Goal: Task Accomplishment & Management: Complete application form

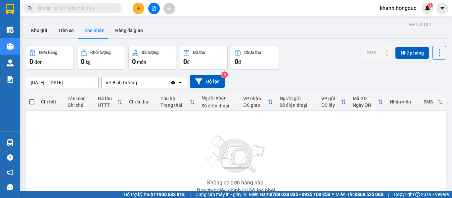
drag, startPoint x: 39, startPoint y: 28, endPoint x: 67, endPoint y: 43, distance: 31.2
click at [39, 28] on button "Kho gửi" at bounding box center [39, 31] width 27 height 16
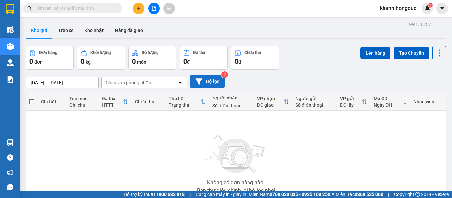
click at [215, 84] on button "Bộ lọc" at bounding box center [207, 82] width 35 height 14
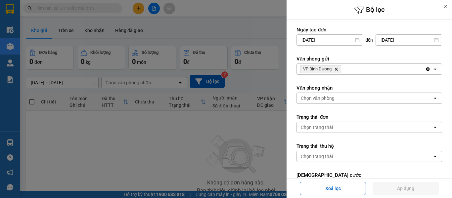
click at [337, 69] on icon "VP Bình Dương, close by backspace" at bounding box center [336, 69] width 3 height 3
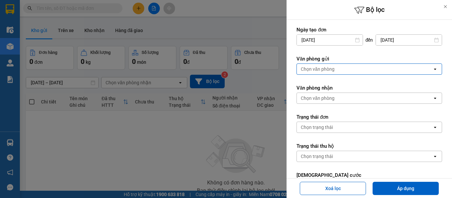
click at [335, 71] on div "Chọn văn phòng" at bounding box center [365, 69] width 136 height 11
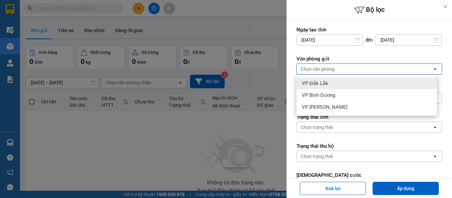
click at [332, 85] on div "VP Đắk Lắk" at bounding box center [367, 83] width 141 height 12
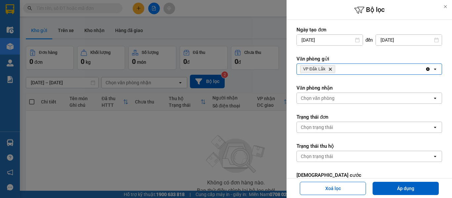
click at [336, 102] on div "Chọn văn phòng" at bounding box center [365, 98] width 136 height 11
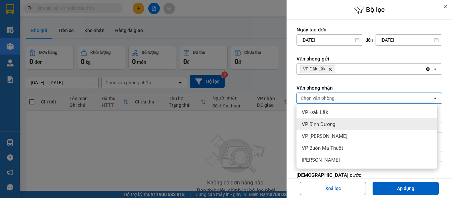
click at [339, 127] on div "VP Bình Dương" at bounding box center [367, 124] width 141 height 12
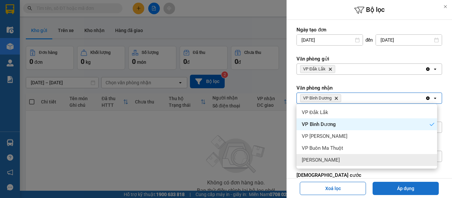
click at [399, 190] on button "Áp dụng" at bounding box center [406, 188] width 66 height 13
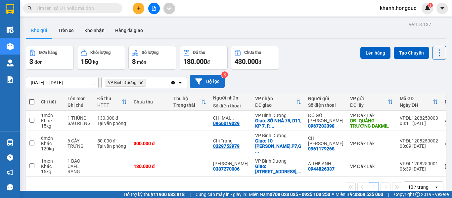
click at [199, 83] on icon at bounding box center [198, 81] width 7 height 6
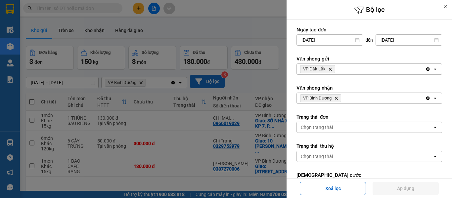
click at [328, 71] on span "VP Đắk Lắk Delete" at bounding box center [317, 69] width 35 height 8
click at [328, 70] on icon "Delete" at bounding box center [330, 69] width 4 height 4
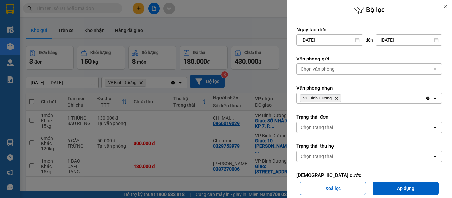
click at [337, 97] on icon "Delete" at bounding box center [336, 98] width 4 height 4
click at [332, 73] on div "Chọn văn phòng" at bounding box center [365, 69] width 136 height 11
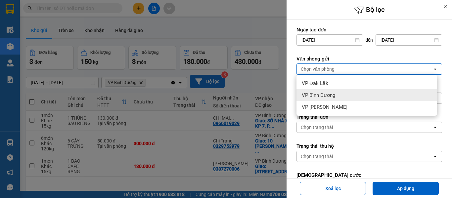
click at [332, 96] on span "VP Bình Dương" at bounding box center [318, 95] width 33 height 7
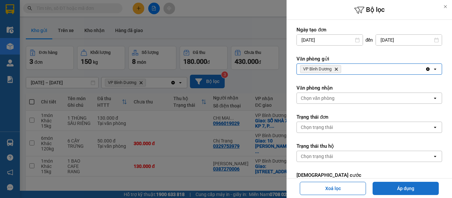
click at [395, 188] on button "Áp dụng" at bounding box center [406, 188] width 66 height 13
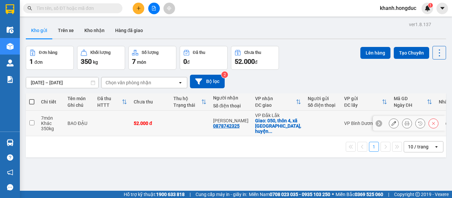
click at [391, 122] on icon at bounding box center [393, 123] width 5 height 5
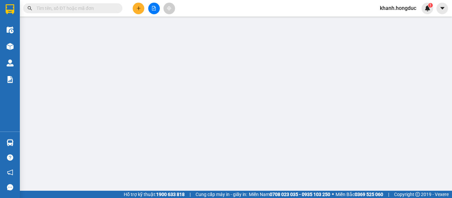
type input "0878742325"
type input "Anh Chính"
checkbox input "true"
type input "050, thôn 4, xã Eaktur, huyện Cưkuin, Đăk Lăk"
type input "52.000"
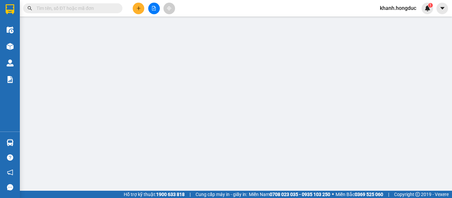
type input "52.000"
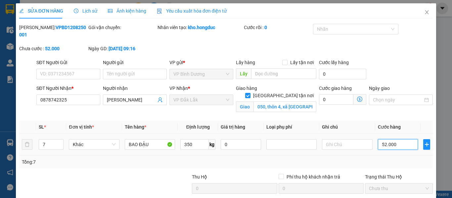
click at [381, 139] on input "52.000" at bounding box center [398, 144] width 40 height 11
click at [382, 139] on input "52.000" at bounding box center [398, 144] width 40 height 11
type input "525.000"
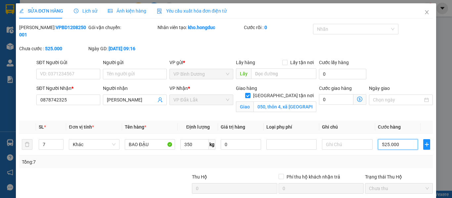
type input "525.000"
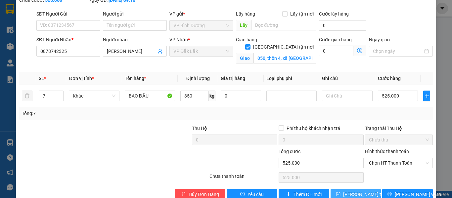
scroll to position [56, 0]
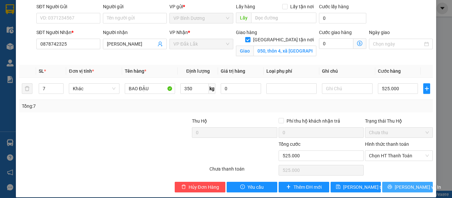
click at [397, 182] on button "Lưu và In" at bounding box center [407, 187] width 51 height 11
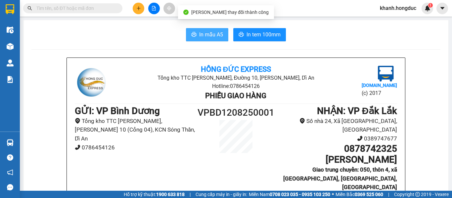
click at [223, 32] on button "In mẫu A5" at bounding box center [207, 34] width 42 height 13
click at [217, 34] on span "In mẫu A5" at bounding box center [211, 34] width 24 height 8
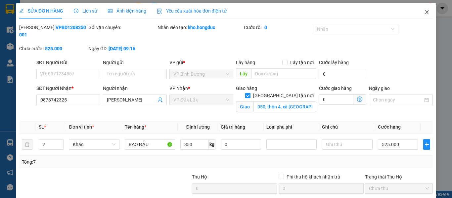
click at [424, 13] on icon "close" at bounding box center [426, 12] width 5 height 5
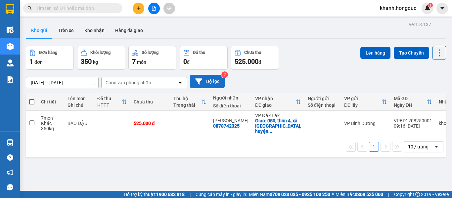
click at [212, 83] on button "Bộ lọc" at bounding box center [207, 82] width 35 height 14
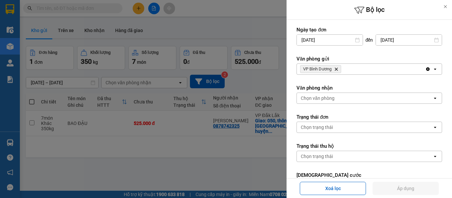
click at [338, 69] on icon "Delete" at bounding box center [336, 69] width 4 height 4
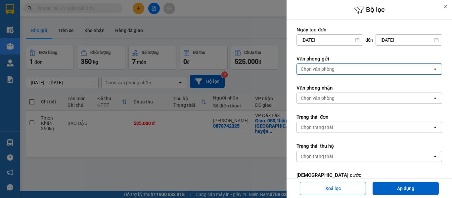
click at [336, 69] on div "Chọn văn phòng" at bounding box center [365, 69] width 136 height 11
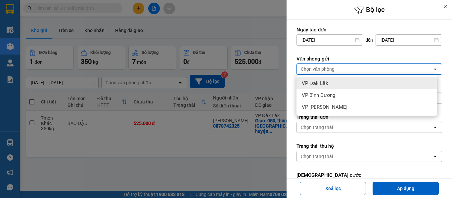
click at [331, 86] on div "VP Đắk Lắk" at bounding box center [367, 83] width 141 height 12
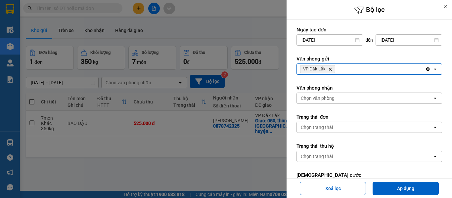
click at [336, 100] on div "Chọn văn phòng" at bounding box center [365, 98] width 136 height 11
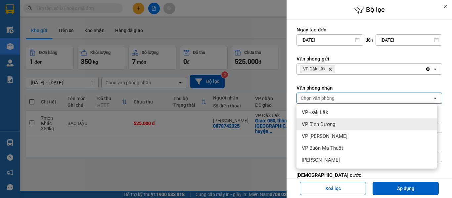
click at [338, 124] on div "VP Bình Dương" at bounding box center [367, 124] width 141 height 12
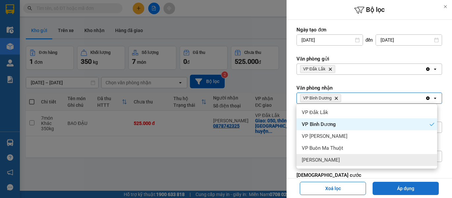
drag, startPoint x: 397, startPoint y: 188, endPoint x: 321, endPoint y: 142, distance: 88.9
click at [396, 187] on button "Áp dụng" at bounding box center [406, 188] width 66 height 13
